Goal: Information Seeking & Learning: Learn about a topic

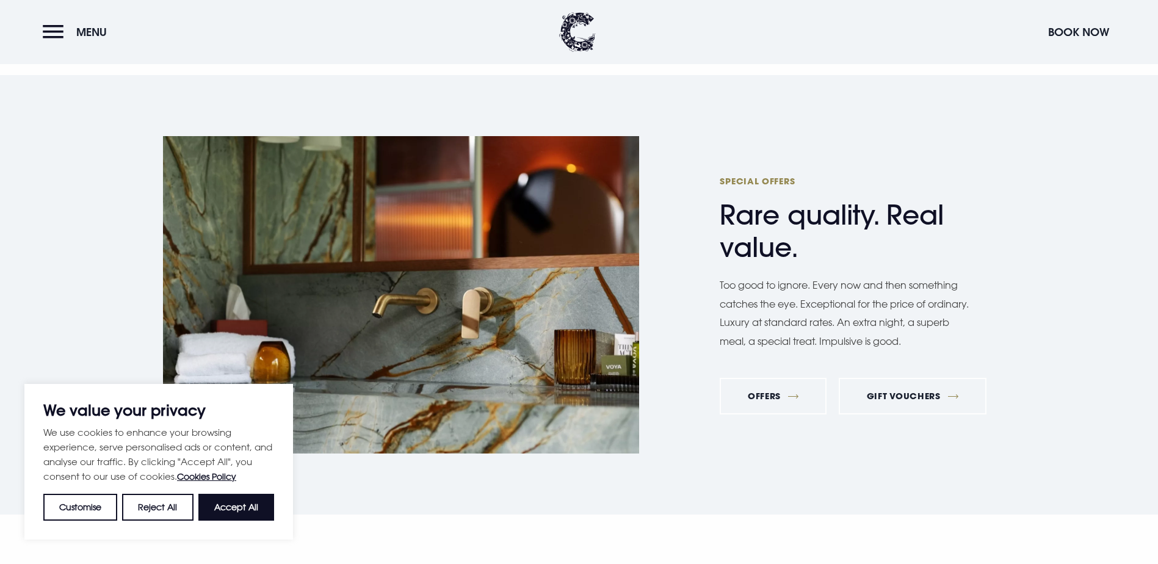
scroll to position [4657, 0]
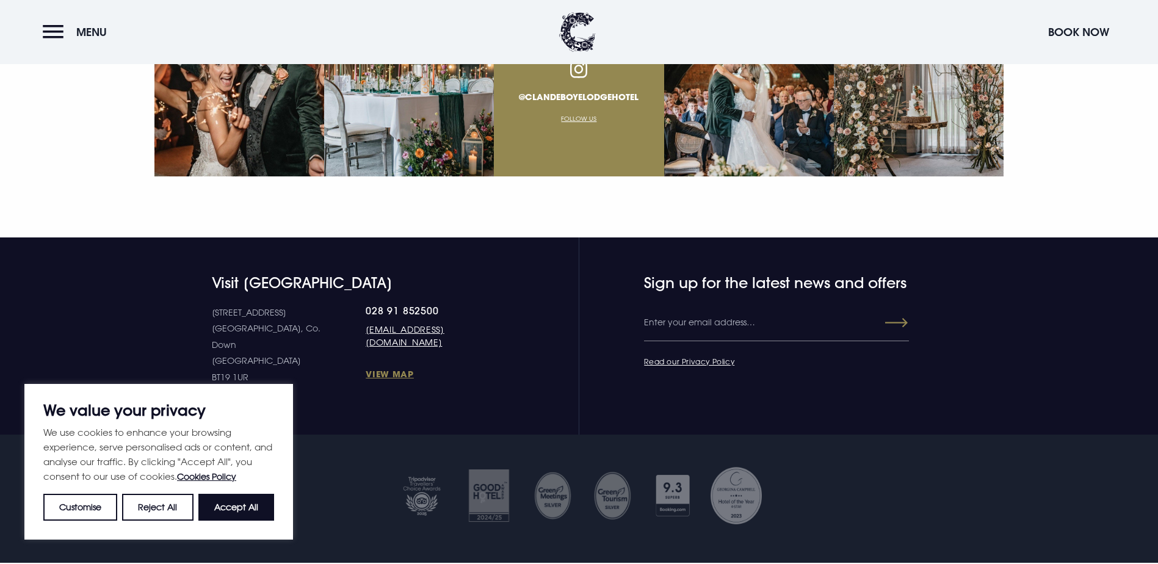
click at [256, 512] on button "Accept All" at bounding box center [236, 507] width 76 height 27
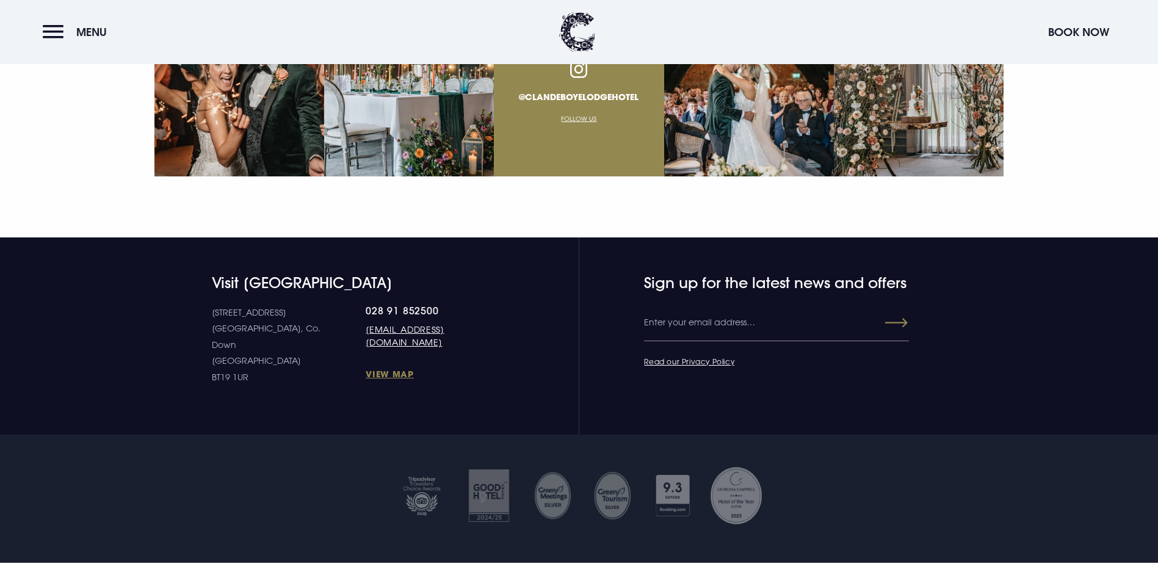
checkbox input "true"
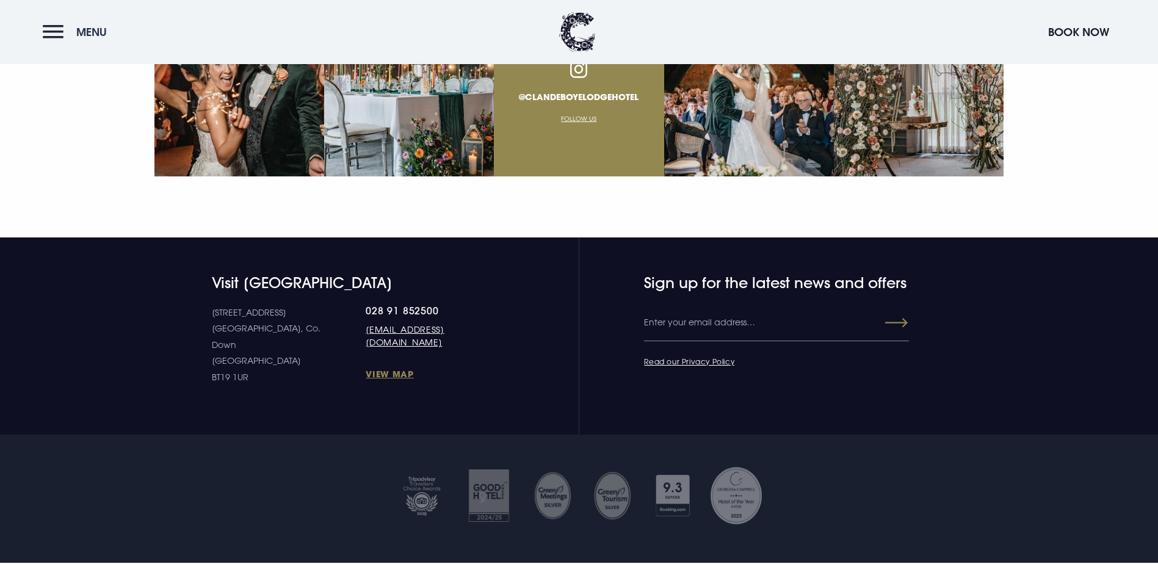
click at [51, 42] on button "Menu" at bounding box center [78, 32] width 70 height 26
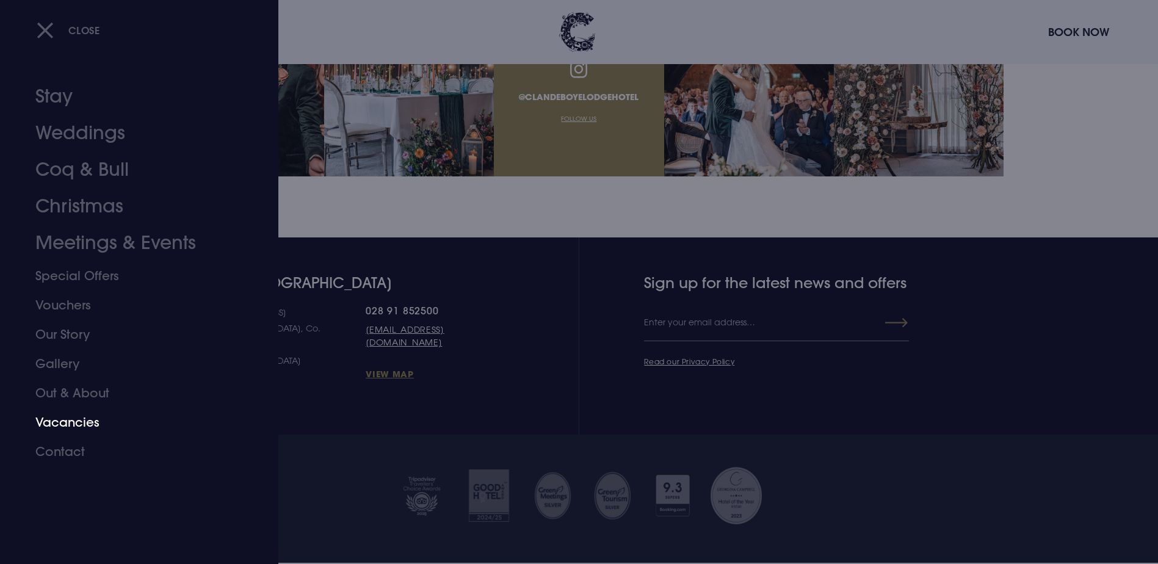
click at [73, 417] on link "Vacancies" at bounding box center [131, 422] width 193 height 29
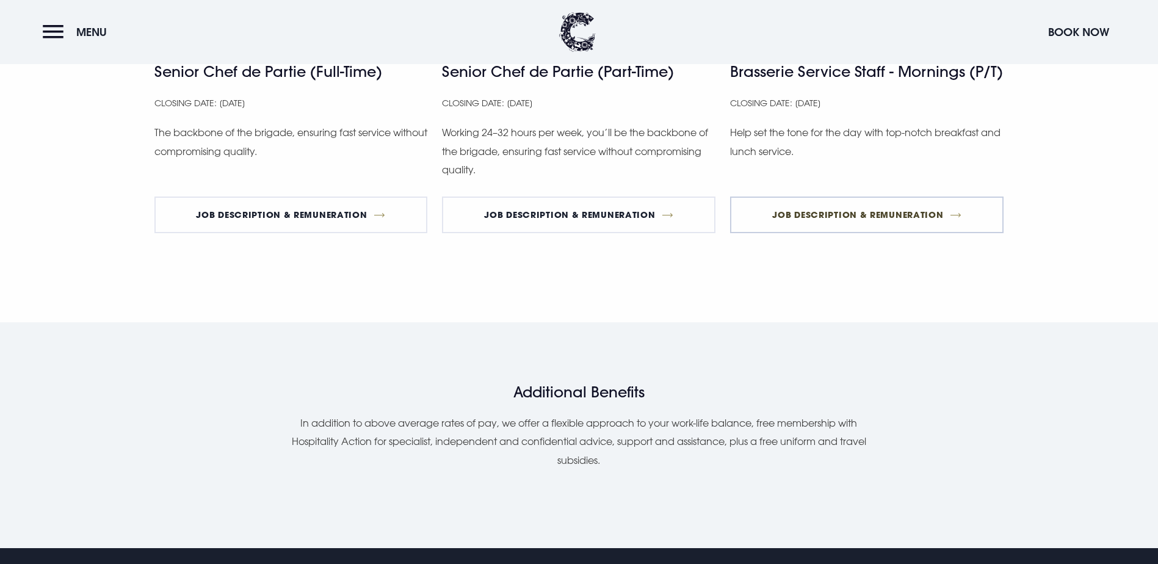
scroll to position [915, 0]
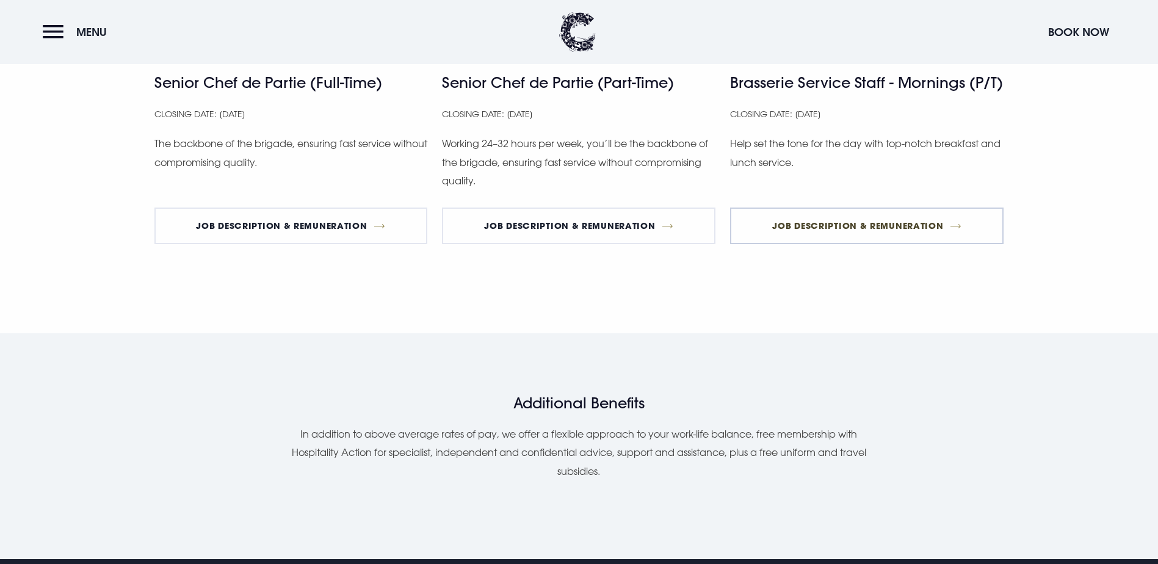
click at [889, 244] on link "Job Description & Remuneration" at bounding box center [866, 225] width 273 height 37
click at [864, 244] on link "Job Description & Remuneration" at bounding box center [866, 225] width 273 height 37
